Goal: Task Accomplishment & Management: Manage account settings

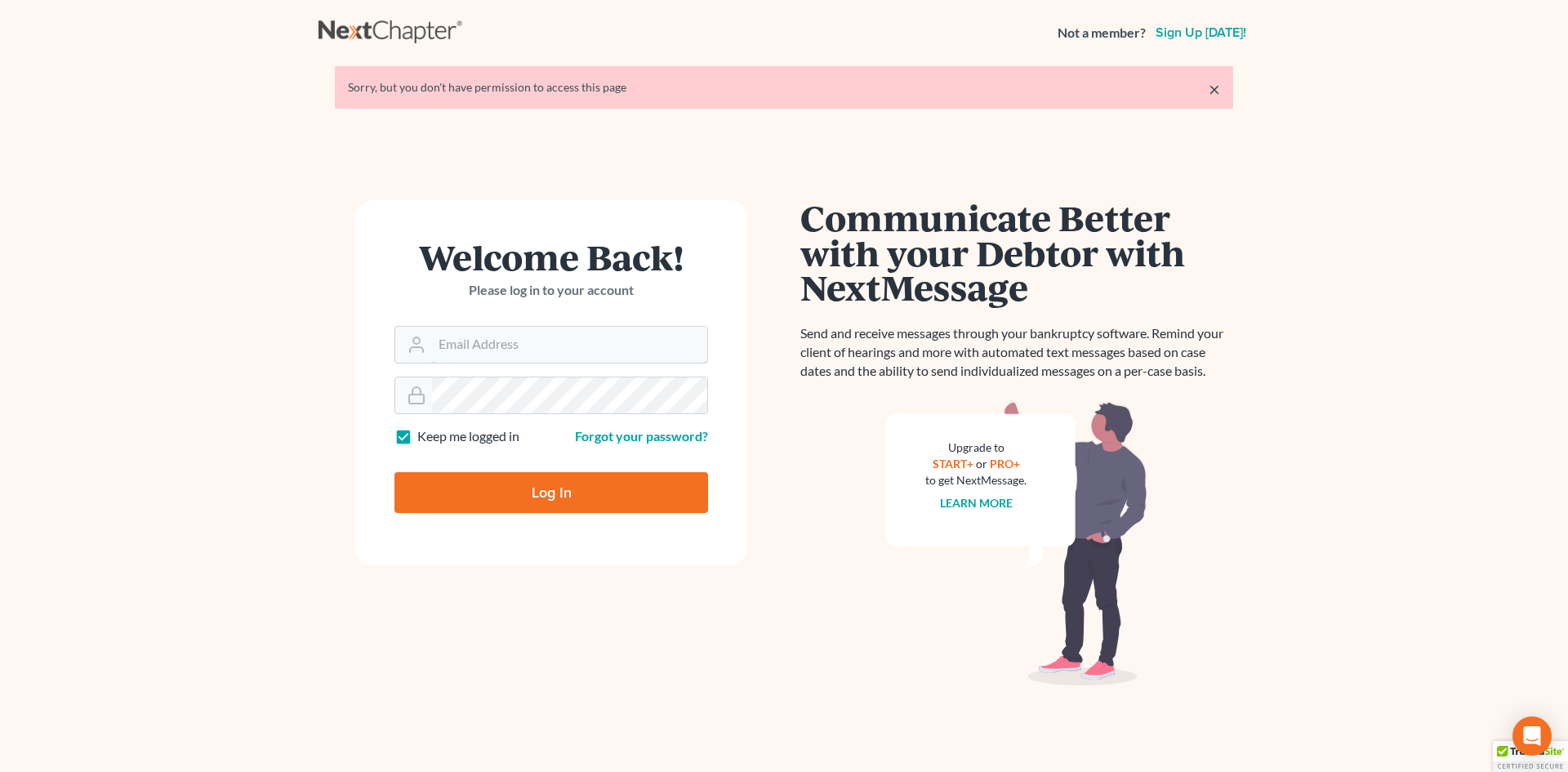
type input "[EMAIL_ADDRESS][DOMAIN_NAME]"
click at [653, 501] on input "Log In" at bounding box center [551, 493] width 314 height 41
type input "Thinking..."
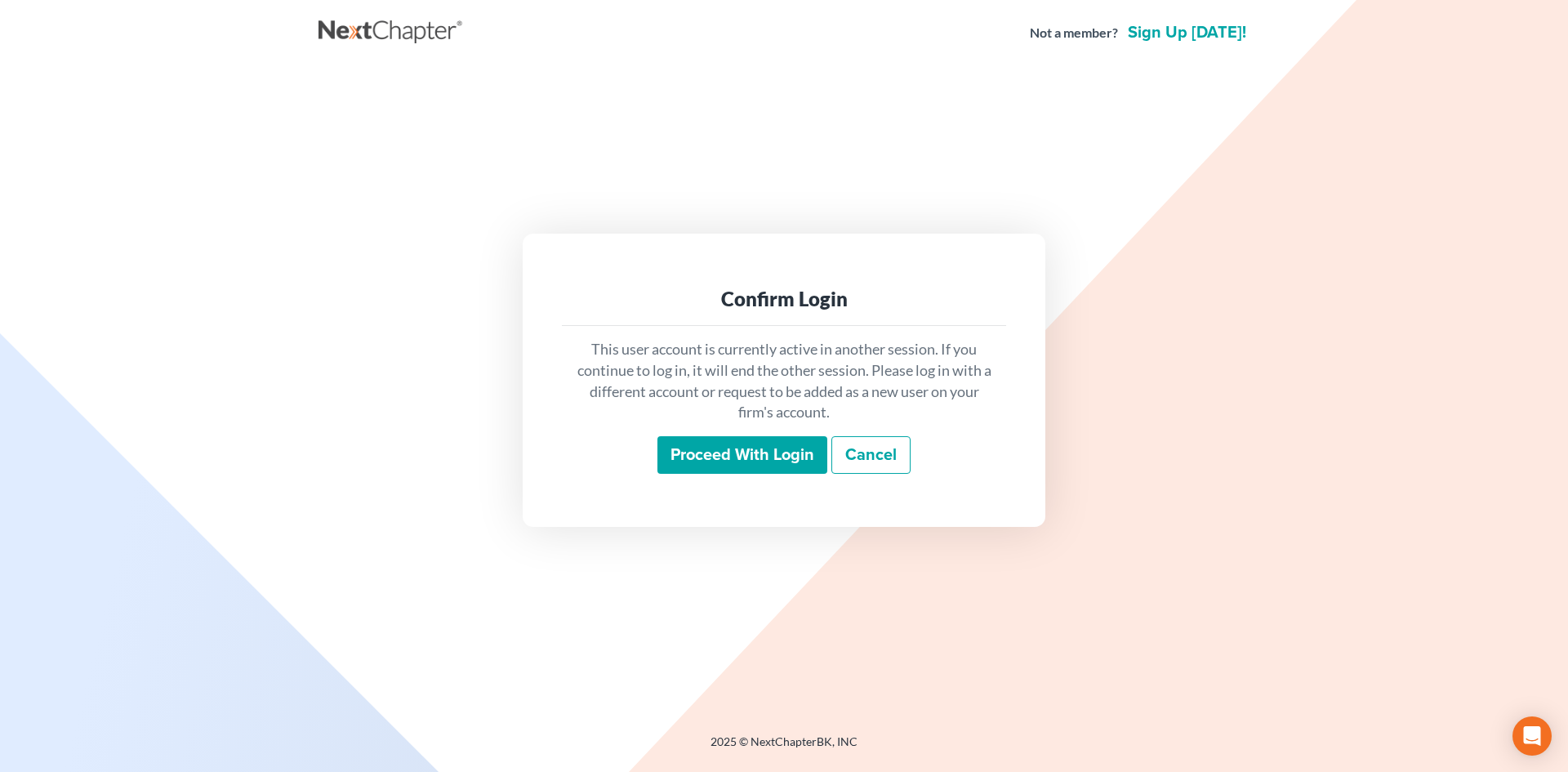
click at [722, 468] on input "Proceed with login" at bounding box center [742, 455] width 170 height 38
